Goal: Task Accomplishment & Management: Manage account settings

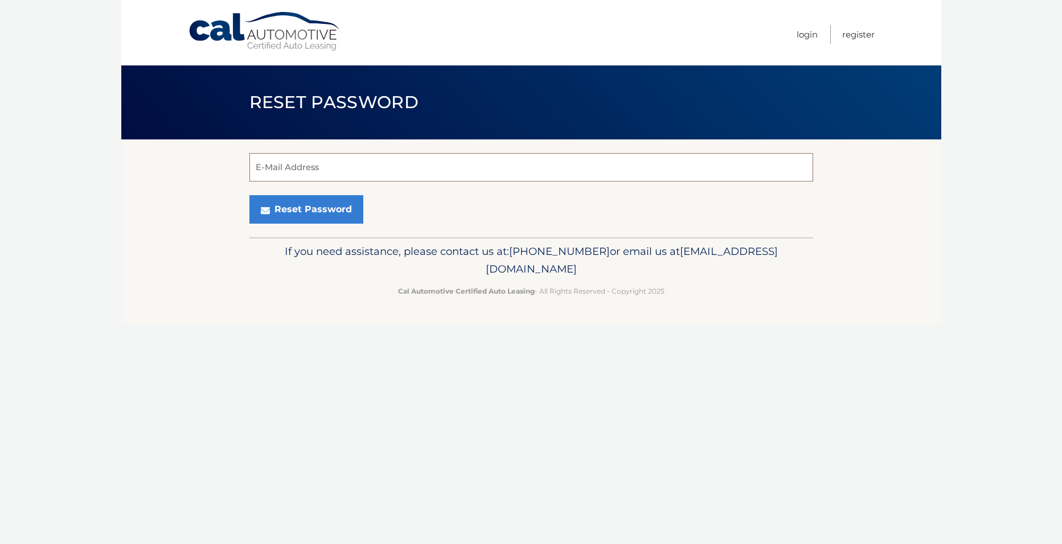
click at [276, 163] on input "E-Mail Address" at bounding box center [531, 167] width 564 height 28
type input "[EMAIL_ADDRESS][DOMAIN_NAME]"
click at [306, 212] on button "Reset Password" at bounding box center [306, 209] width 114 height 28
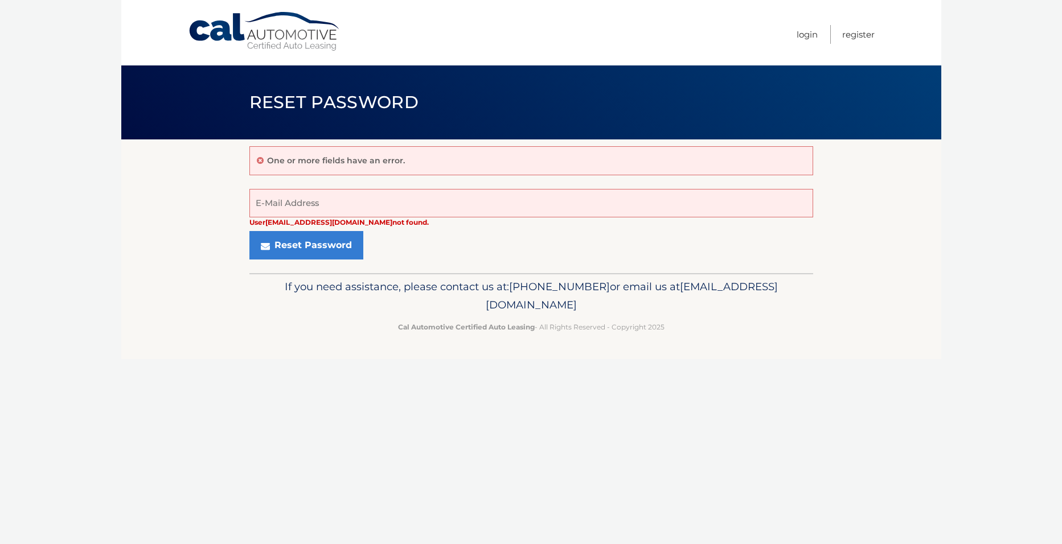
click at [301, 224] on strong "User [EMAIL_ADDRESS][DOMAIN_NAME] not found." at bounding box center [338, 222] width 179 height 9
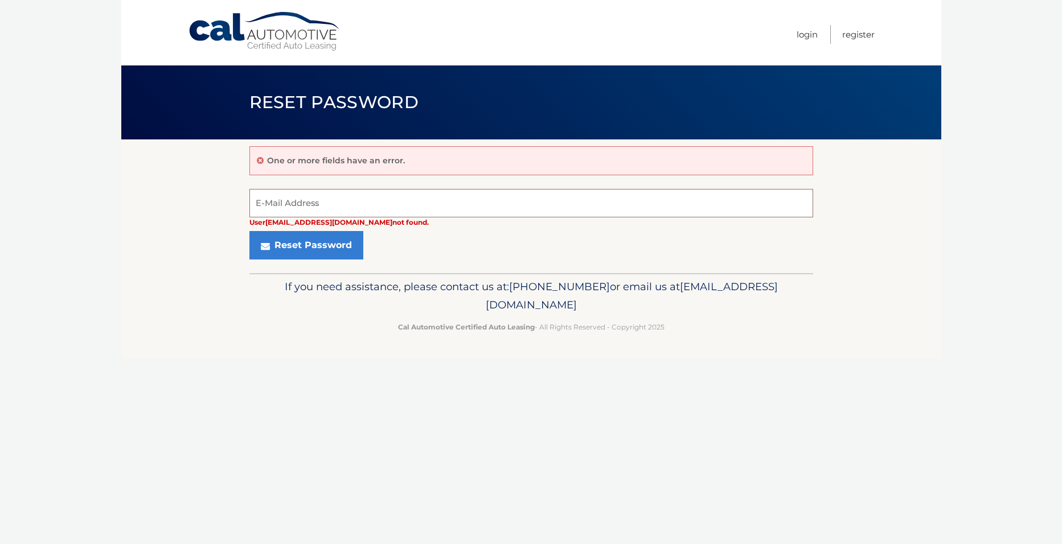
click at [319, 204] on input "E-Mail Address" at bounding box center [531, 203] width 564 height 28
type input "[EMAIL_ADDRESS][DOMAIN_NAME]"
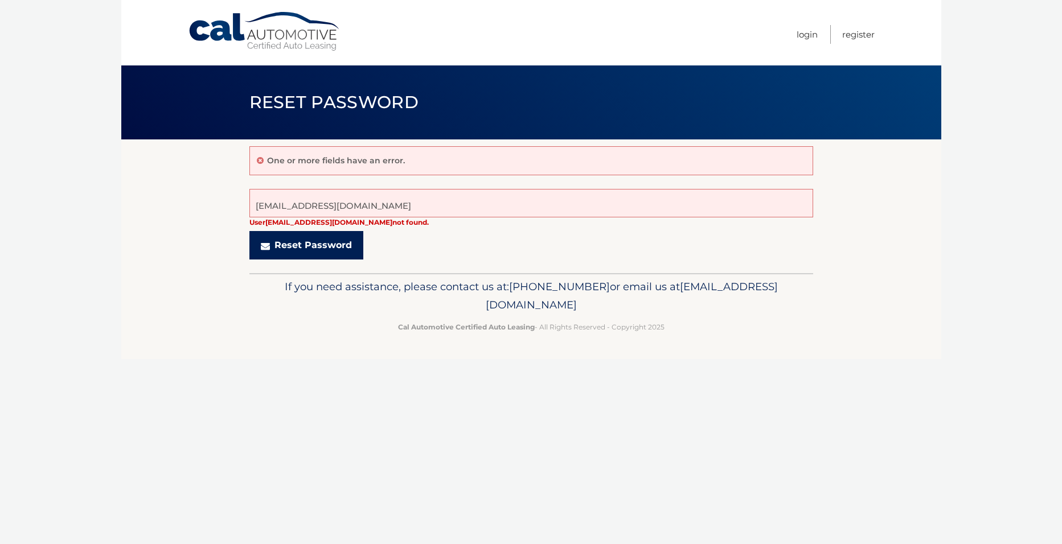
click at [310, 243] on button "Reset Password" at bounding box center [306, 245] width 114 height 28
click at [347, 161] on p "One or more fields have an error." at bounding box center [336, 160] width 138 height 10
click at [427, 166] on div "One or more fields have an error." at bounding box center [531, 160] width 564 height 29
click at [317, 227] on form "User jbrath621@gmail.com not found. E-Mail Address Reset Password" at bounding box center [531, 224] width 564 height 71
click at [315, 221] on strong "User [EMAIL_ADDRESS][DOMAIN_NAME] not found." at bounding box center [338, 222] width 179 height 9
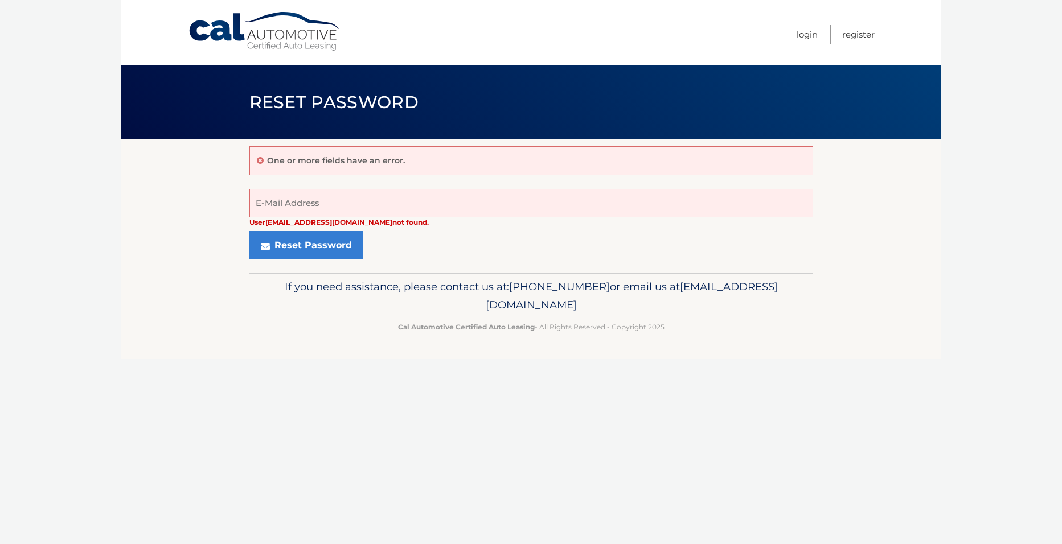
click at [347, 220] on strong "User [EMAIL_ADDRESS][DOMAIN_NAME] not found." at bounding box center [338, 222] width 179 height 9
click at [360, 163] on p "One or more fields have an error." at bounding box center [336, 160] width 138 height 10
drag, startPoint x: 360, startPoint y: 163, endPoint x: 410, endPoint y: 163, distance: 50.1
click at [410, 163] on div "One or more fields have an error." at bounding box center [531, 160] width 564 height 29
drag, startPoint x: 413, startPoint y: 162, endPoint x: 236, endPoint y: 171, distance: 177.3
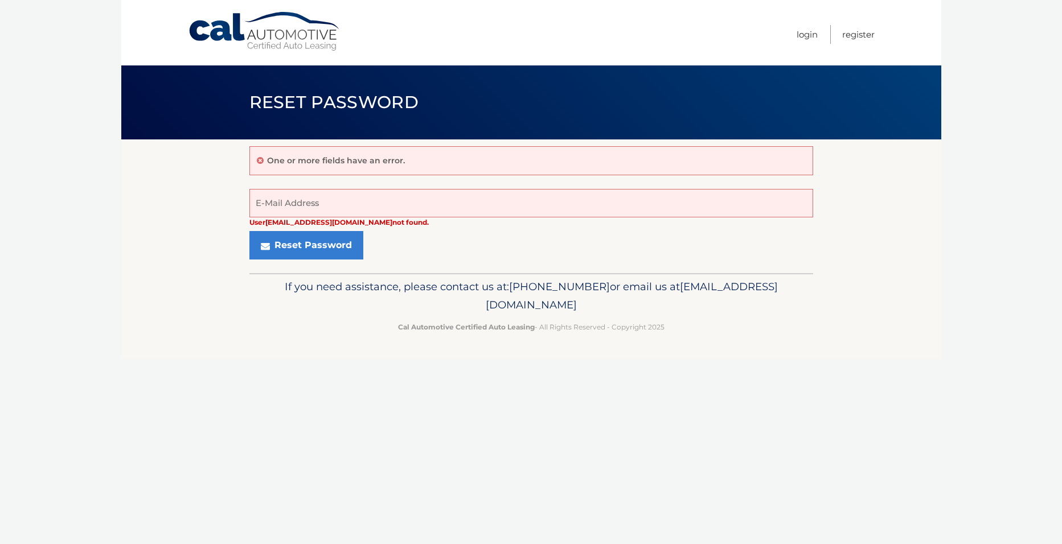
click at [236, 171] on section "One or more fields have an error. User jbrath621@gmail.com not found. E-Mail Ad…" at bounding box center [531, 206] width 820 height 134
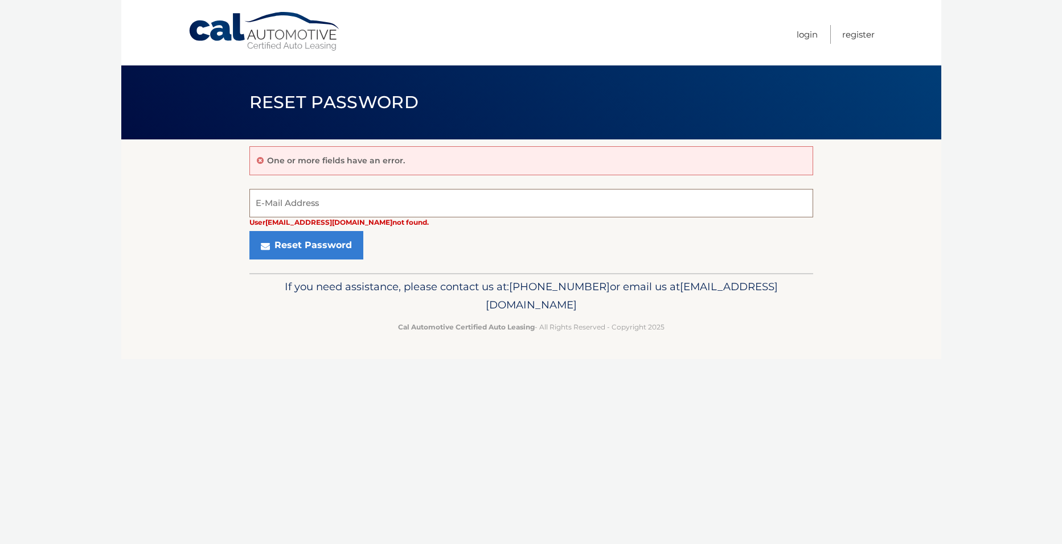
click at [291, 200] on input "E-Mail Address" at bounding box center [531, 203] width 564 height 28
type input "[EMAIL_ADDRESS][DOMAIN_NAME]"
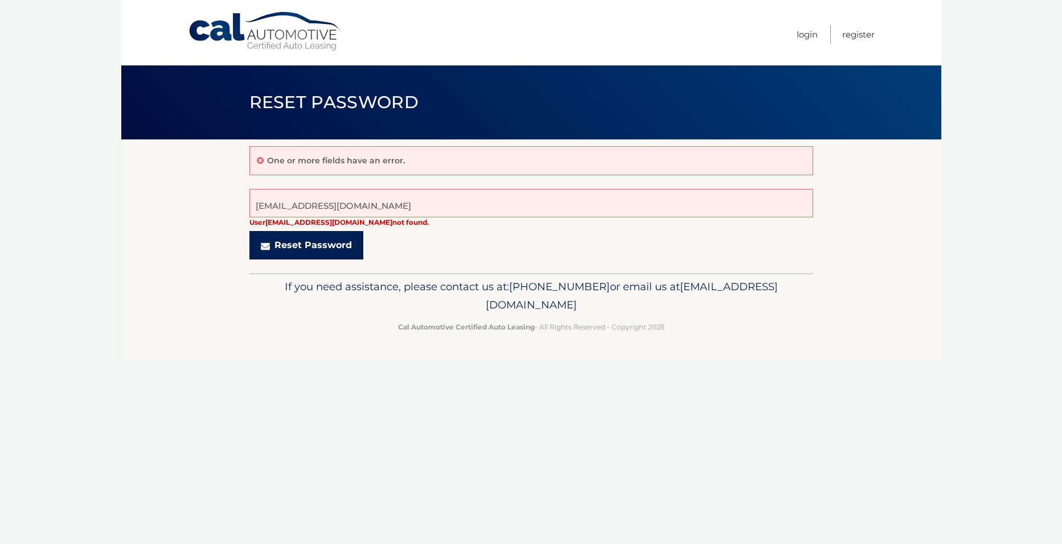
click at [339, 244] on button "Reset Password" at bounding box center [306, 245] width 114 height 28
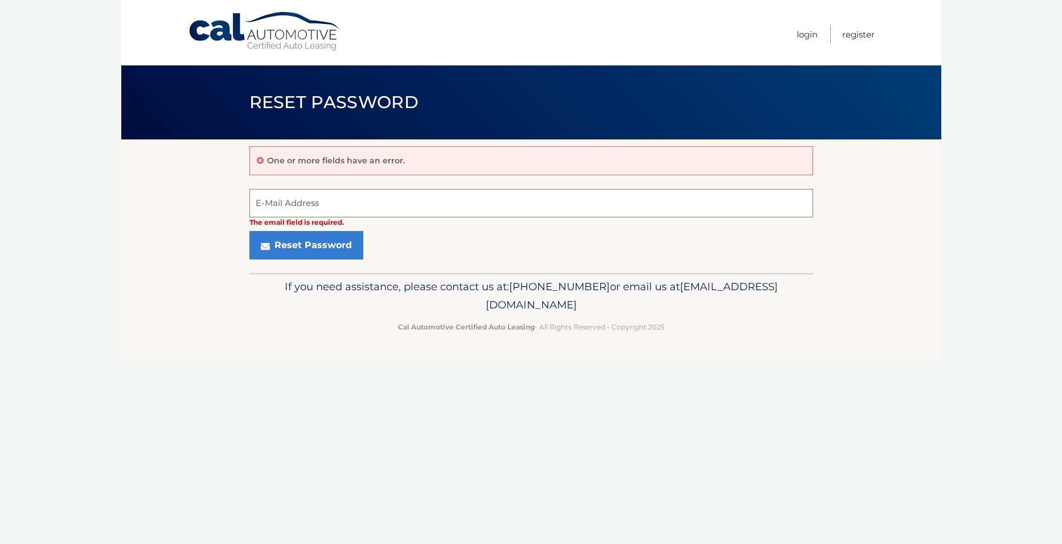
click at [313, 204] on input "E-Mail Address" at bounding box center [531, 203] width 564 height 28
type input "[EMAIL_ADDRESS][DOMAIN_NAME]"
click at [352, 209] on input "[EMAIL_ADDRESS][DOMAIN_NAME]" at bounding box center [531, 203] width 564 height 28
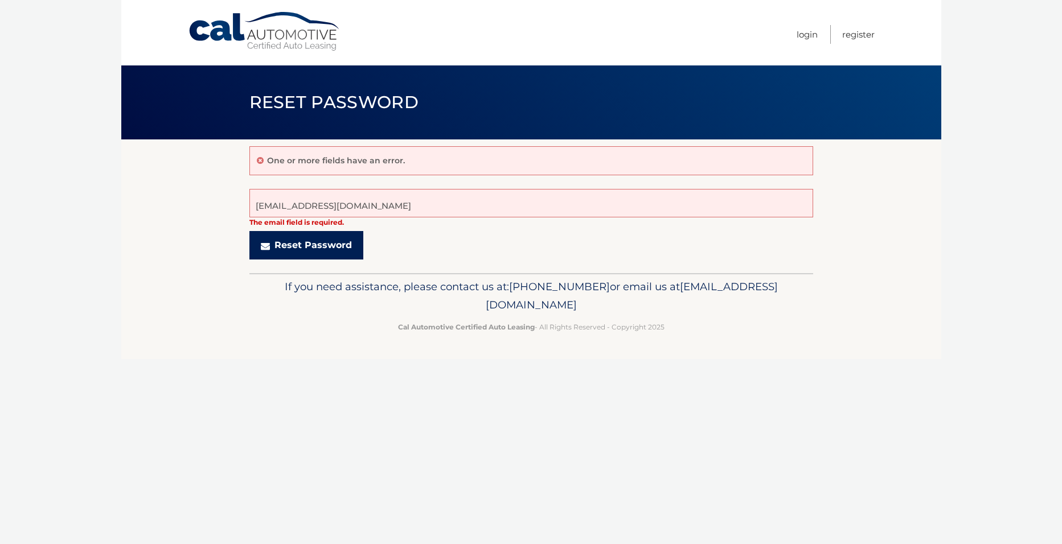
click at [259, 246] on button "Reset Password" at bounding box center [306, 245] width 114 height 28
